Goal: Information Seeking & Learning: Learn about a topic

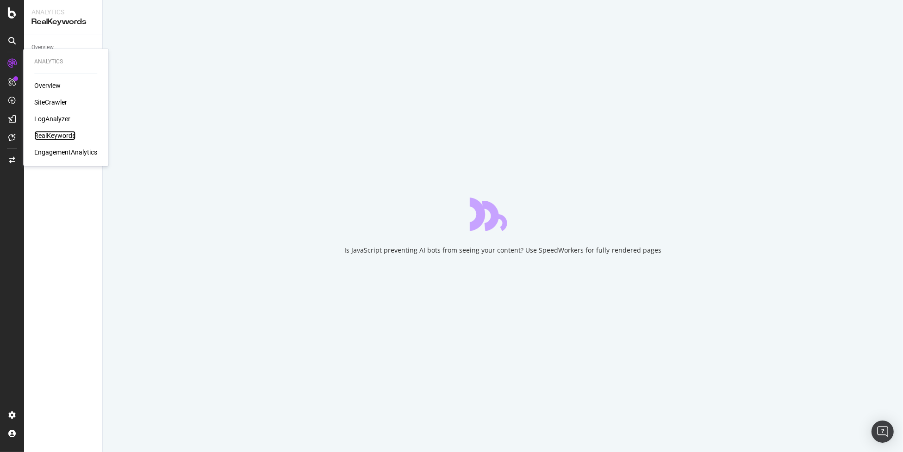
click at [57, 137] on div "RealKeywords" at bounding box center [54, 135] width 41 height 9
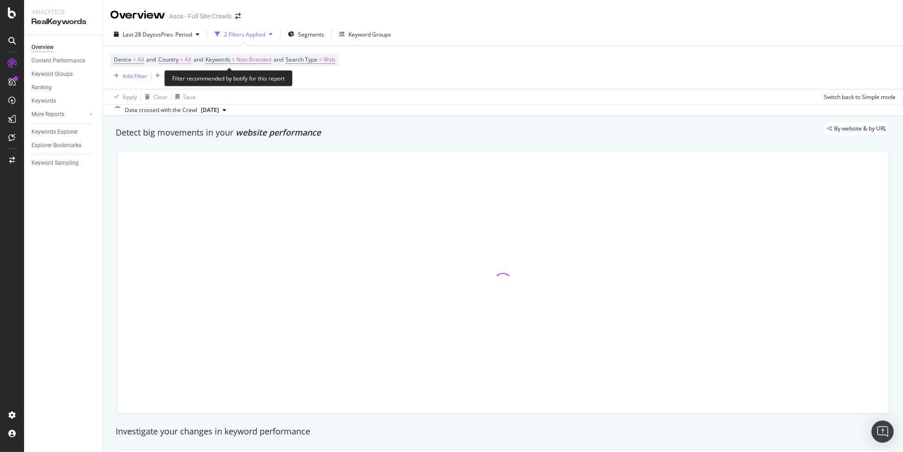
click at [188, 61] on span "All" at bounding box center [188, 59] width 6 height 13
click at [171, 80] on span "All" at bounding box center [172, 81] width 6 height 8
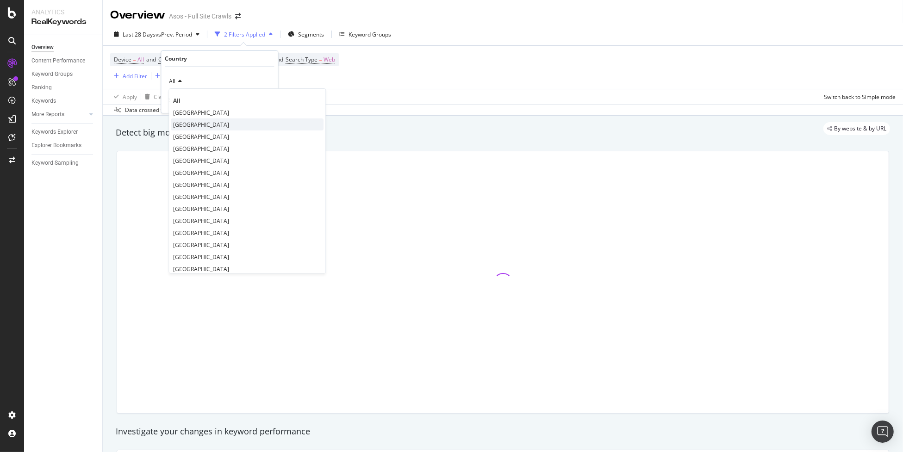
click at [229, 123] on span "[GEOGRAPHIC_DATA]" at bounding box center [201, 125] width 56 height 8
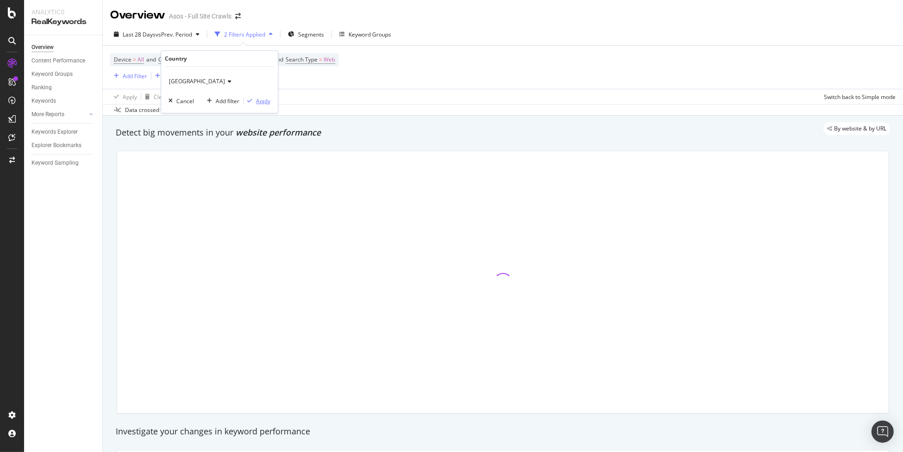
click at [263, 98] on div "Apply" at bounding box center [263, 101] width 14 height 8
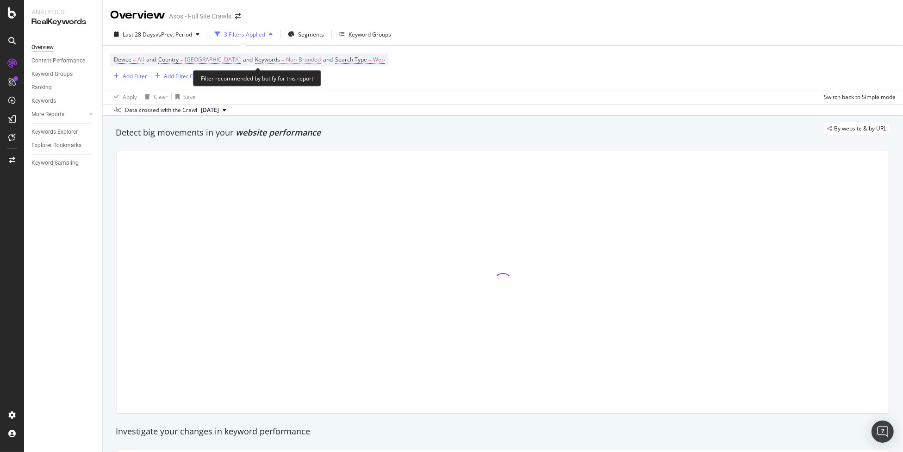
click at [321, 62] on span "Non-Branded" at bounding box center [303, 59] width 35 height 13
click at [293, 81] on span "Non-Branded" at bounding box center [296, 81] width 38 height 8
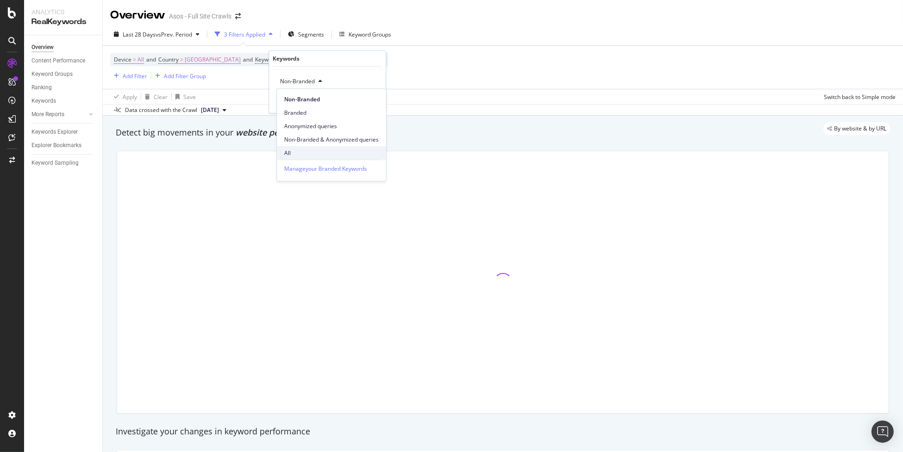
click at [319, 149] on span "All" at bounding box center [331, 153] width 94 height 8
click at [372, 95] on div "All Cancel Add filter Apply" at bounding box center [327, 90] width 117 height 46
click at [374, 99] on div "Apply" at bounding box center [371, 101] width 14 height 8
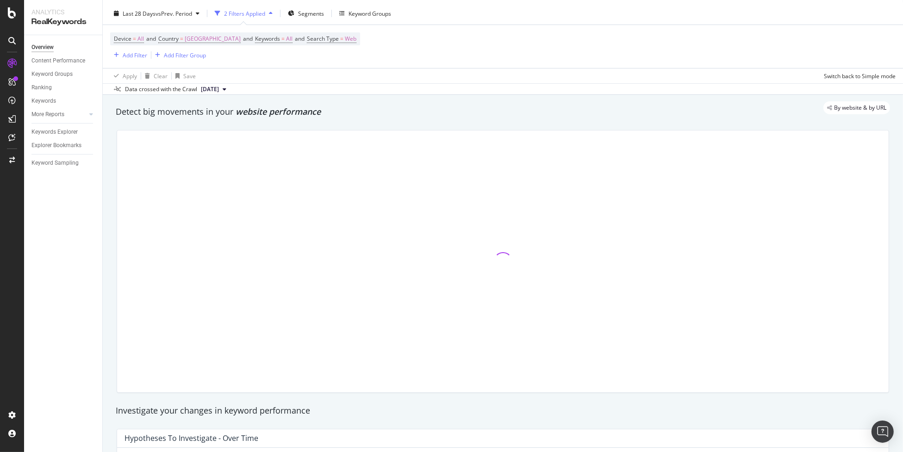
scroll to position [16, 0]
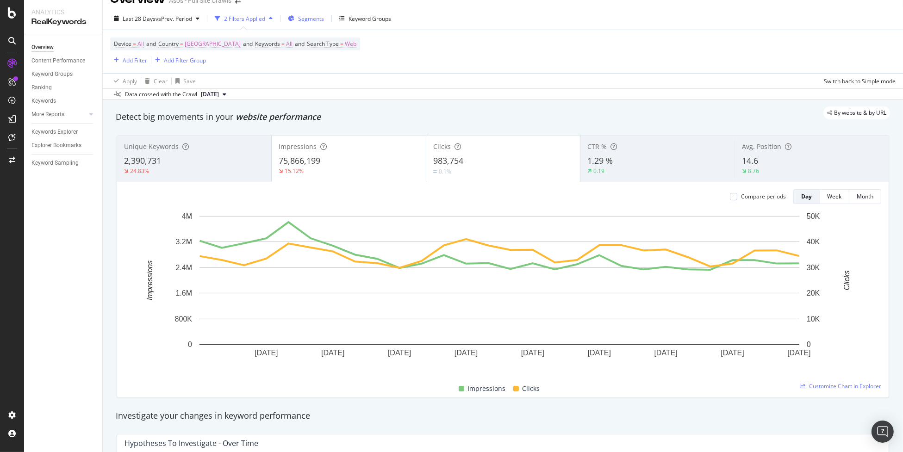
click at [310, 22] on span "Segments" at bounding box center [311, 19] width 26 height 8
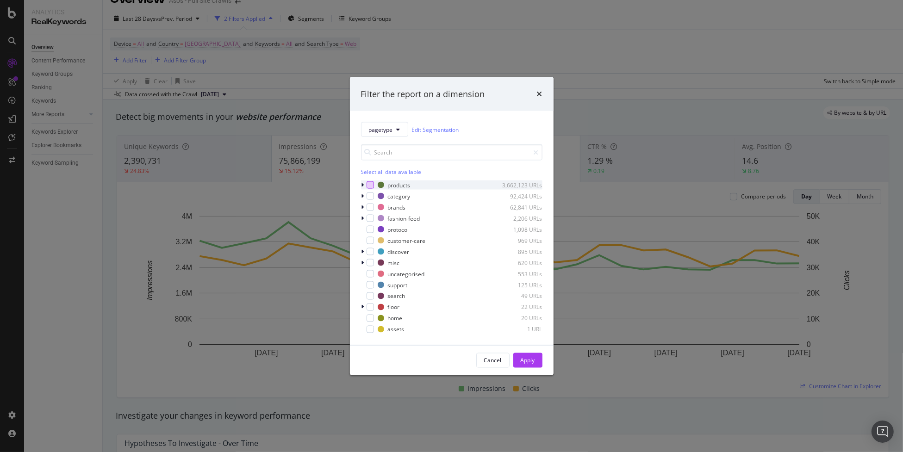
click at [370, 187] on div "modal" at bounding box center [370, 184] width 7 height 7
click at [538, 360] on button "Apply" at bounding box center [527, 360] width 29 height 15
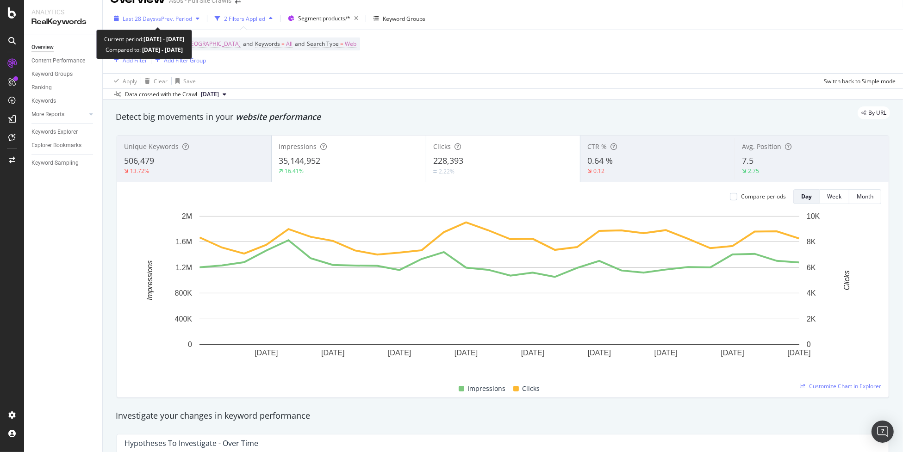
click at [172, 21] on span "vs Prev. Period" at bounding box center [174, 19] width 37 height 8
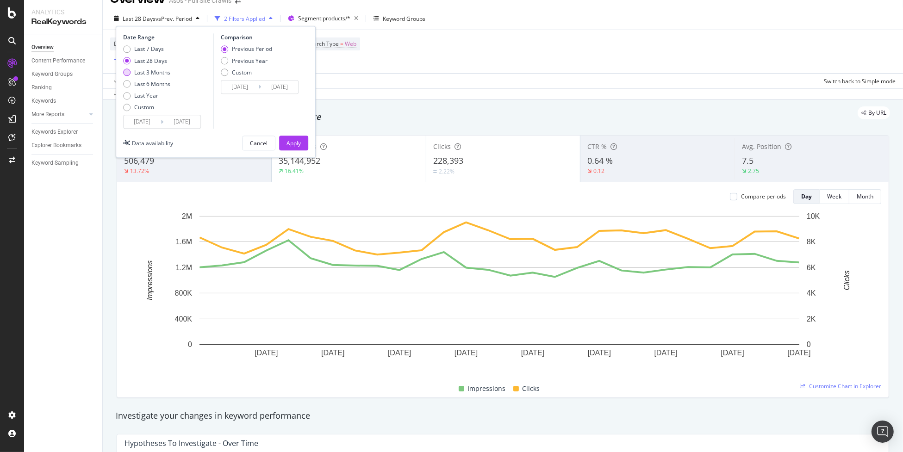
click at [158, 74] on div "Last 3 Months" at bounding box center [152, 73] width 36 height 8
type input "[DATE]"
click at [294, 140] on div "Apply" at bounding box center [294, 143] width 14 height 8
